Goal: Task Accomplishment & Management: Manage account settings

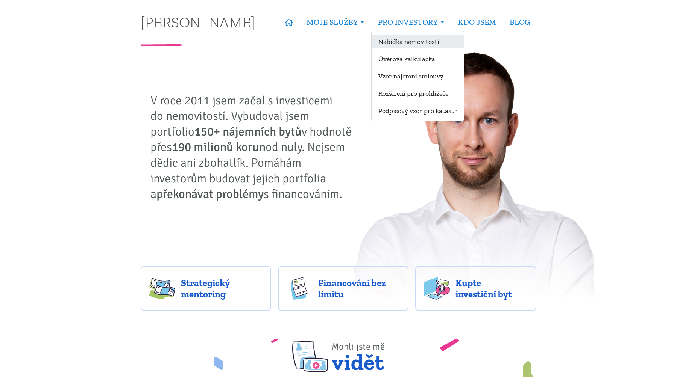
click at [405, 41] on link "Nabídka nemovitostí" at bounding box center [417, 42] width 92 height 14
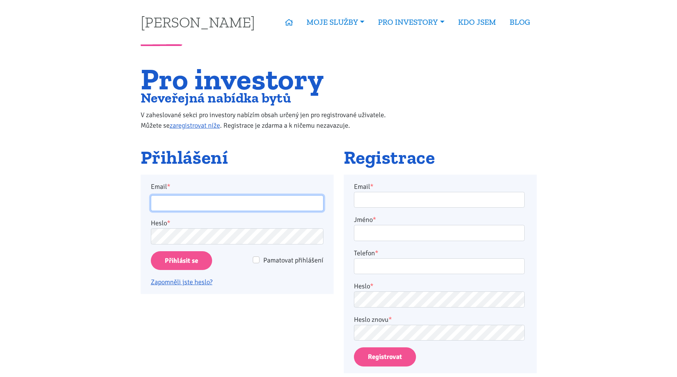
click at [279, 201] on input "Email *" at bounding box center [237, 203] width 173 height 16
type input "[PERSON_NAME][EMAIL_ADDRESS][DOMAIN_NAME]"
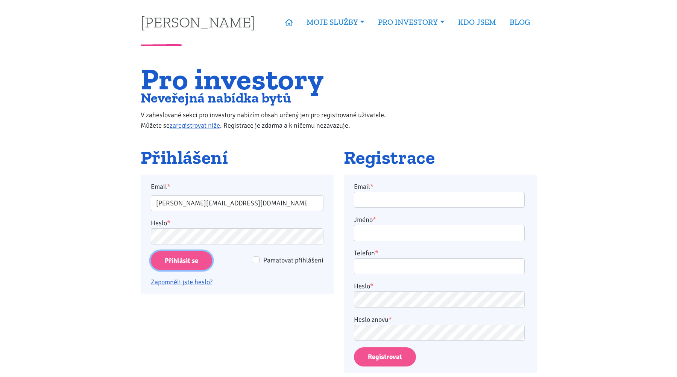
click at [190, 260] on input "Přihlásit se" at bounding box center [181, 260] width 61 height 19
